Goal: Find specific page/section: Find specific page/section

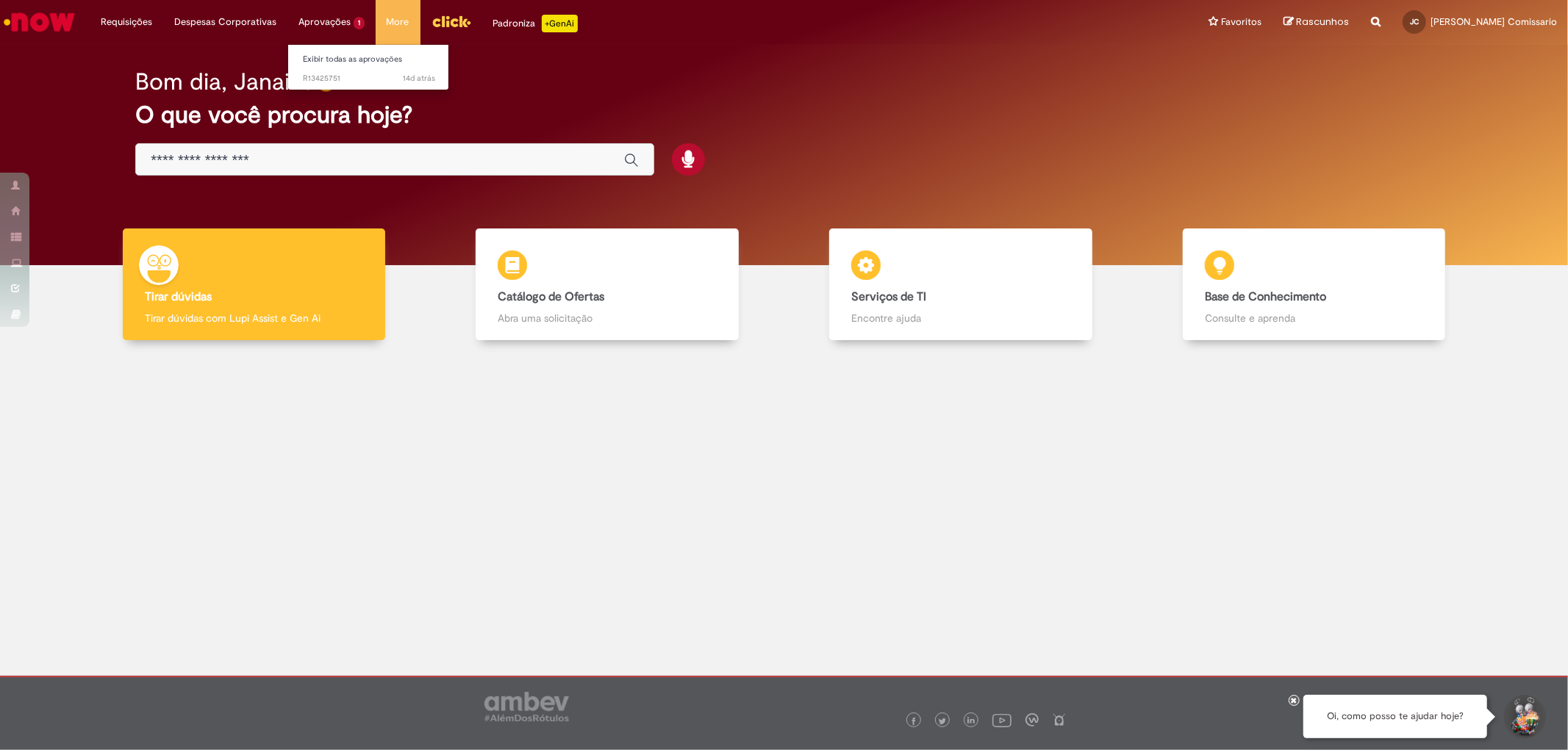
click at [321, 23] on li "Aprovações 1 Exibir todas as aprovações 14d atrás 14 dias atrás R13425751" at bounding box center [332, 22] width 88 height 44
click at [342, 56] on link "Exibir todas as aprovações" at bounding box center [369, 59] width 162 height 16
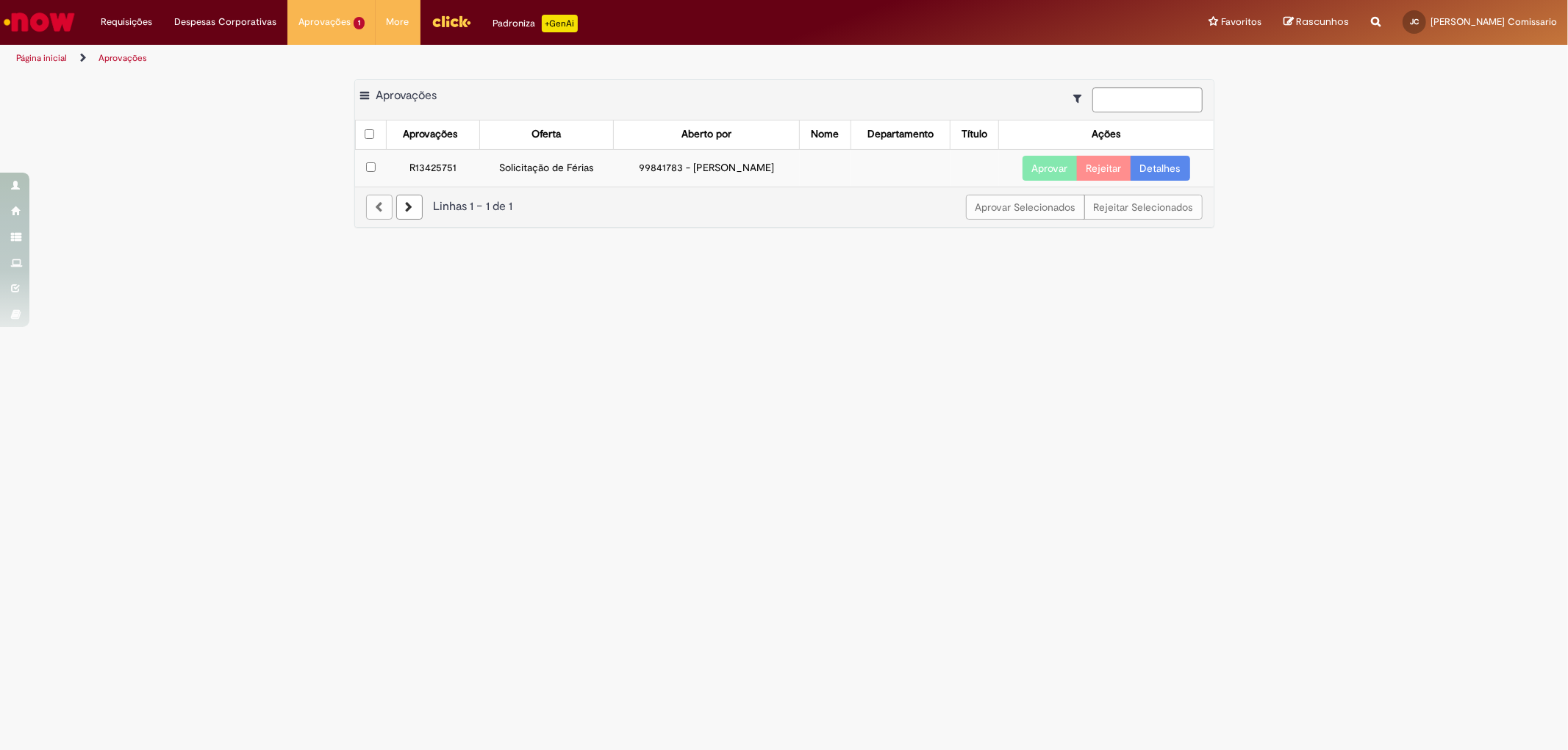
click at [69, 15] on img "Ir para a Homepage" at bounding box center [40, 22] width 76 height 30
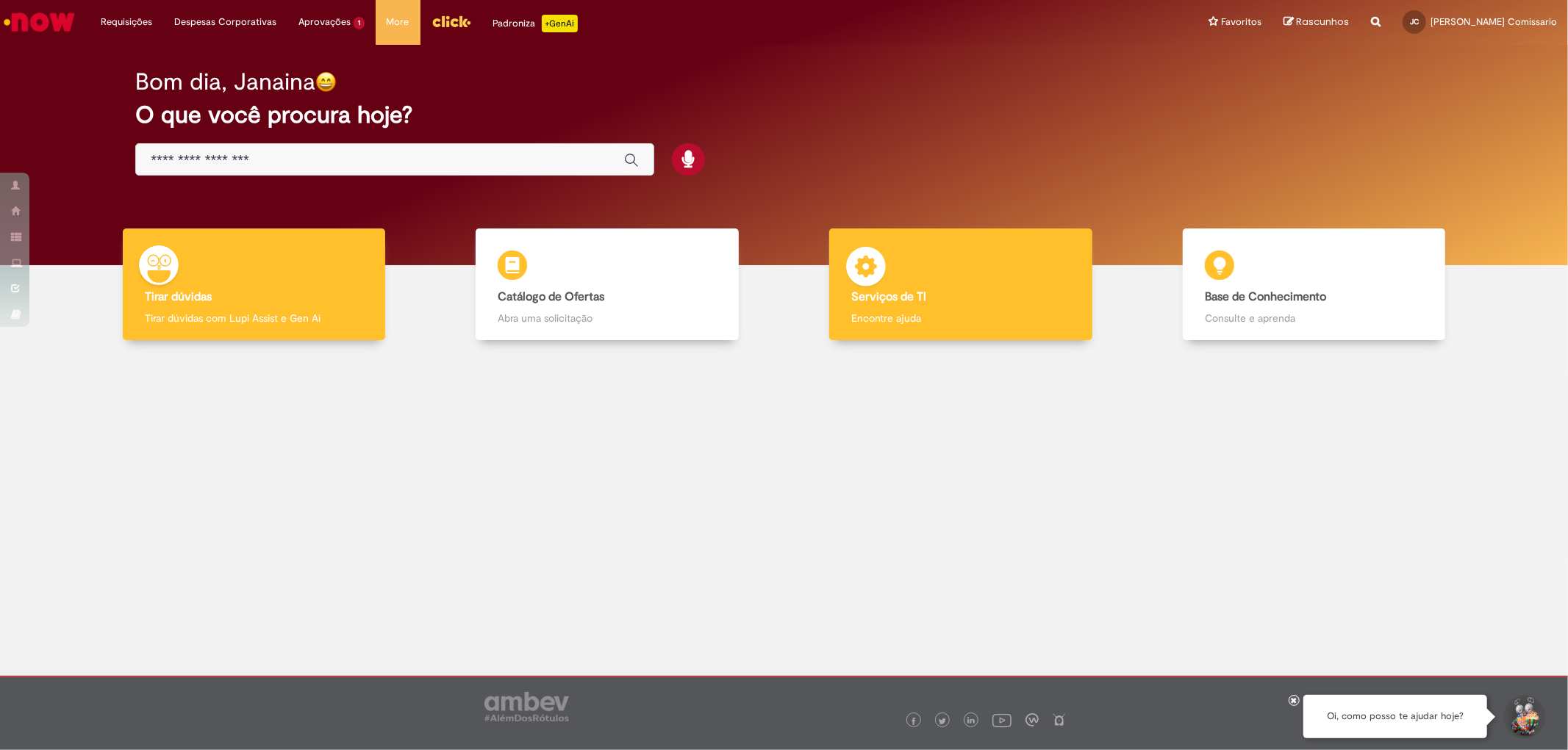
click at [902, 293] on b "Serviços de TI" at bounding box center [888, 296] width 75 height 14
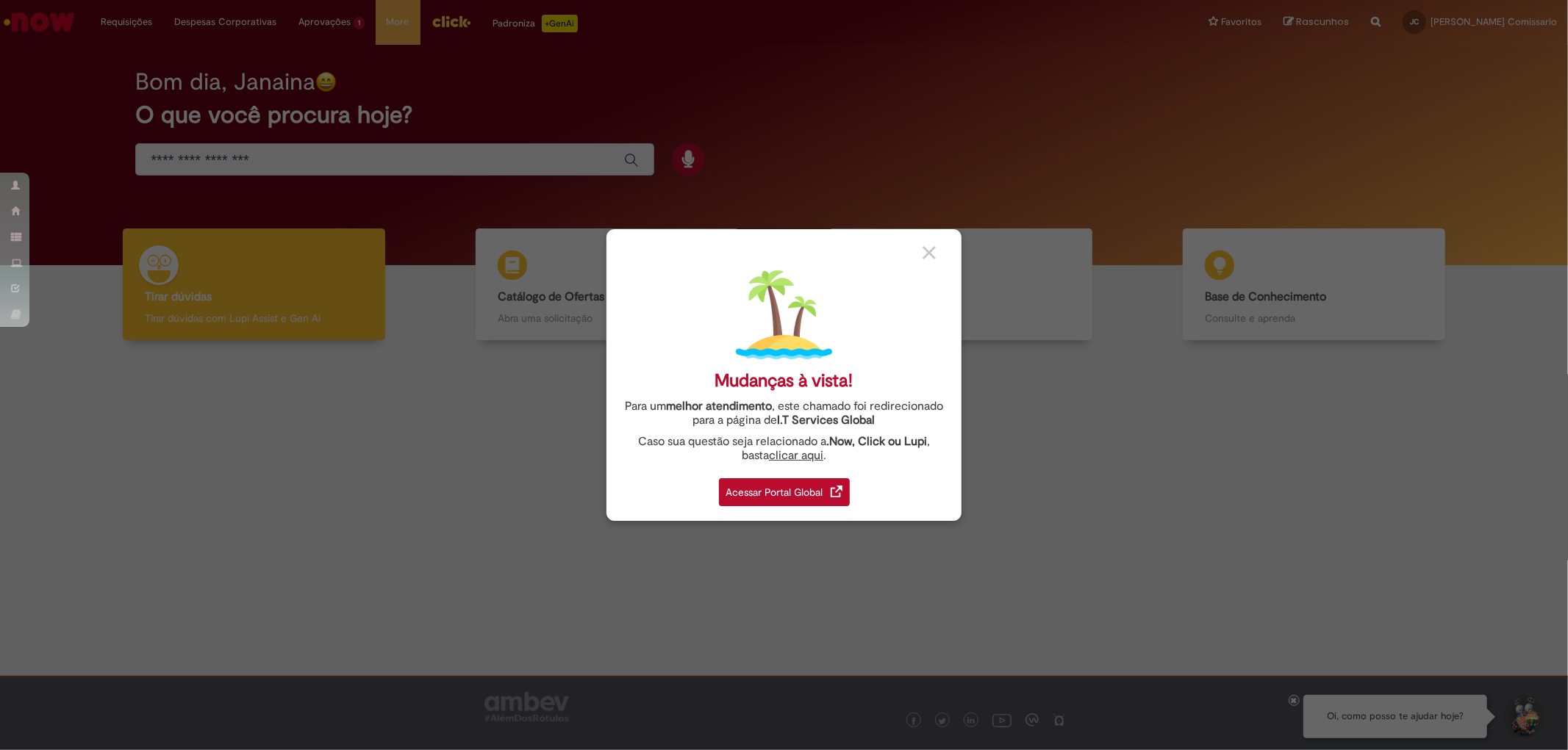
click at [781, 490] on div "Acessar Portal Global" at bounding box center [784, 492] width 131 height 28
